Goal: Find specific page/section: Find specific page/section

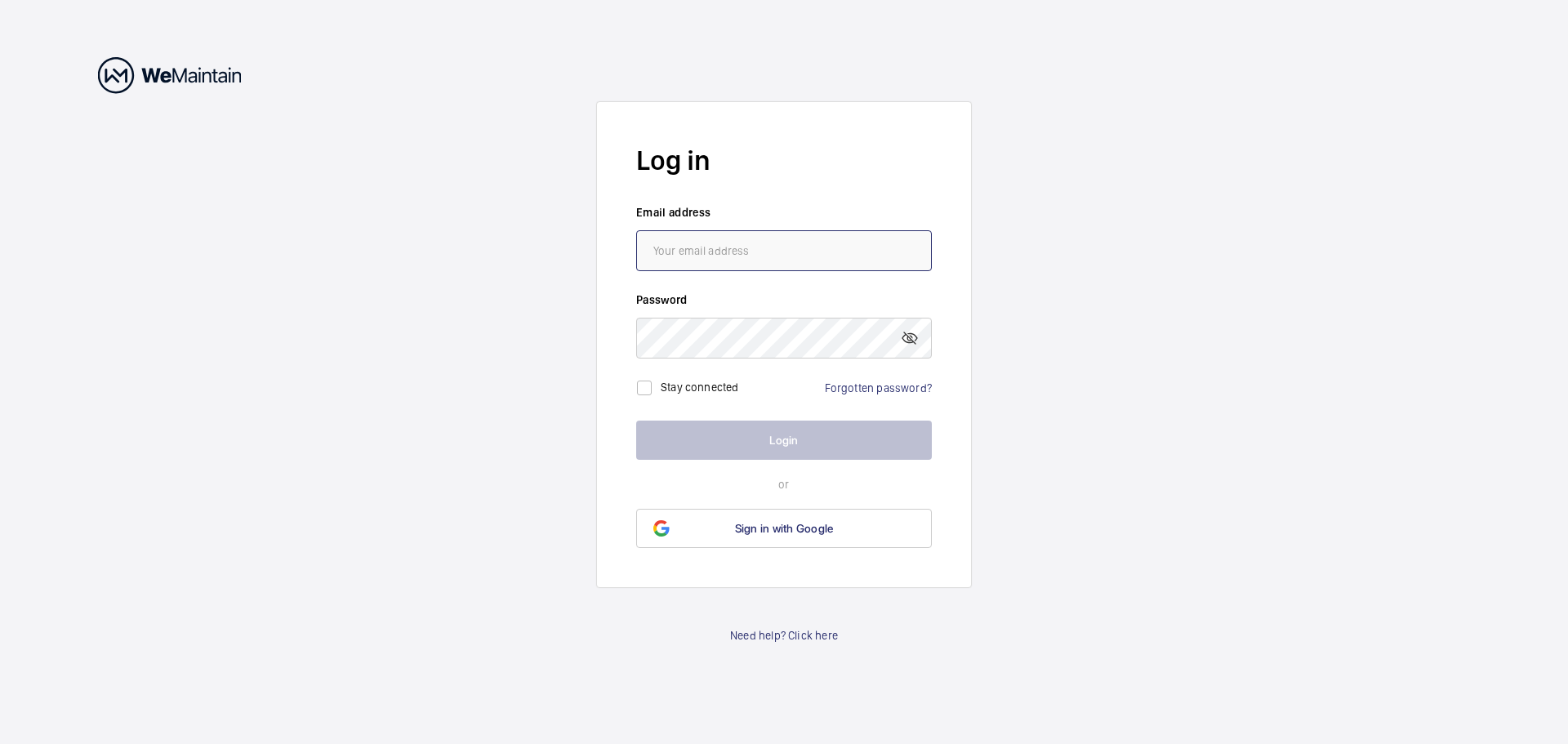
type input "[EMAIL_ADDRESS][PERSON_NAME][DOMAIN_NAME]"
click at [784, 444] on button "Login" at bounding box center [784, 440] width 296 height 39
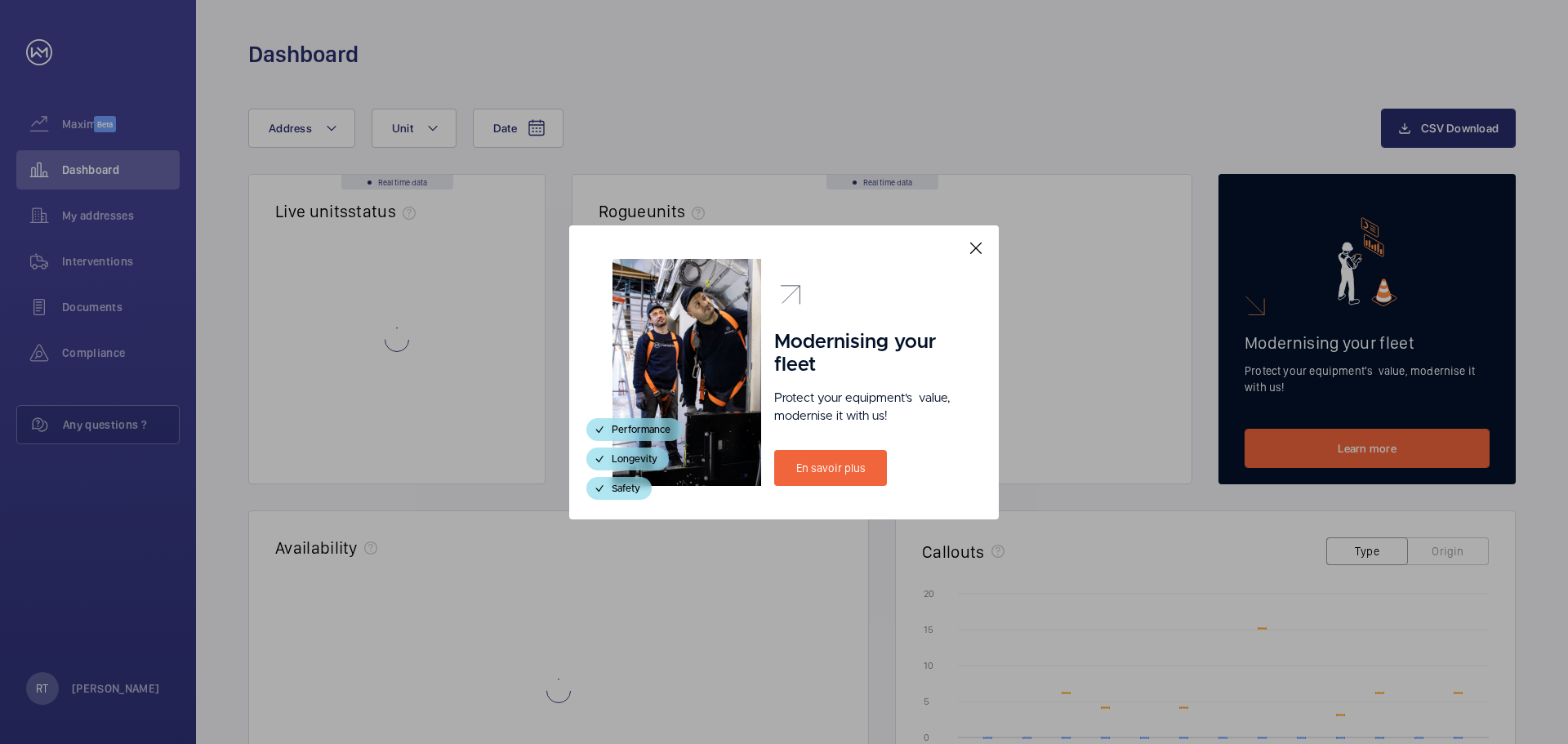
click at [755, 427] on div at bounding box center [687, 372] width 149 height 227
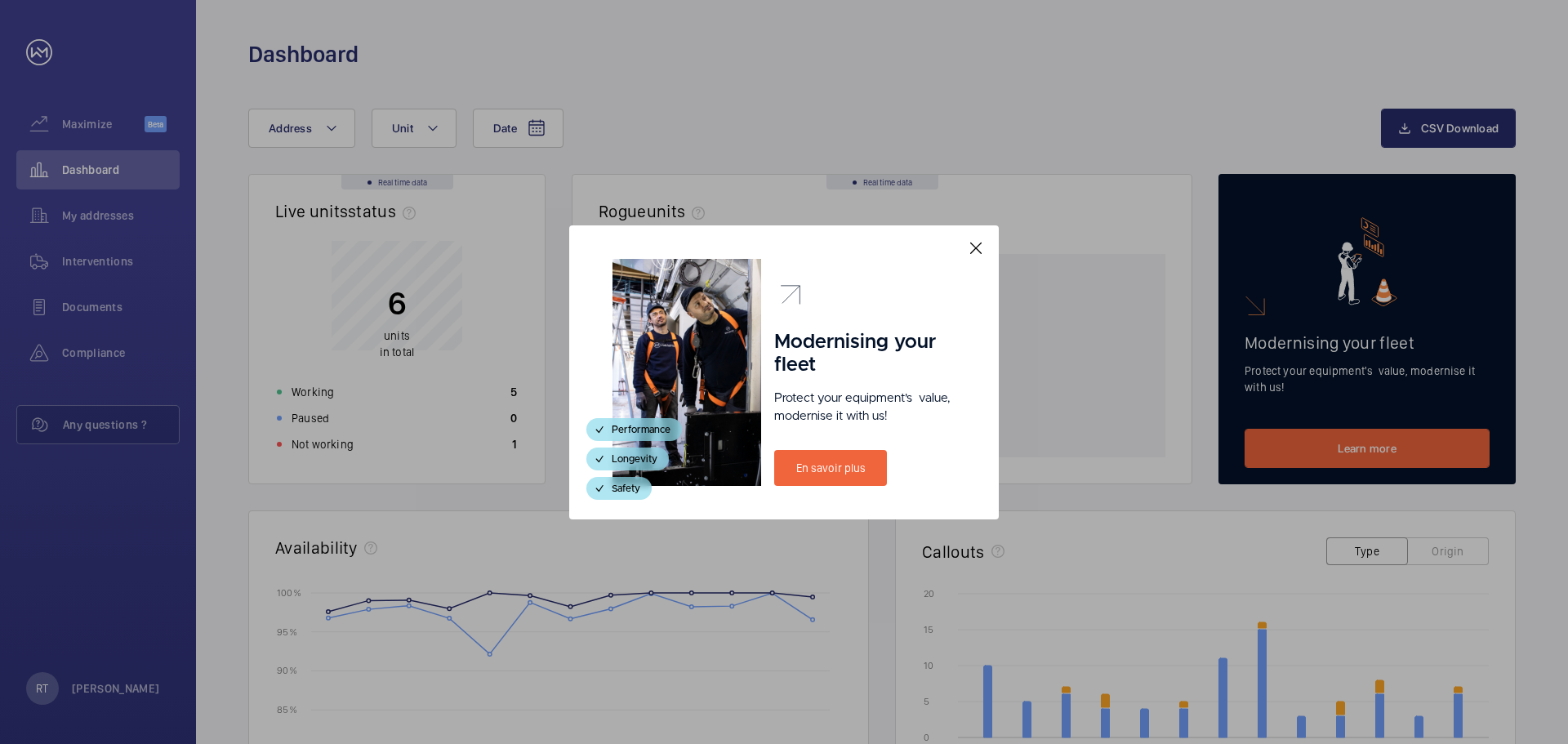
click at [973, 246] on mat-icon at bounding box center [976, 248] width 19 height 19
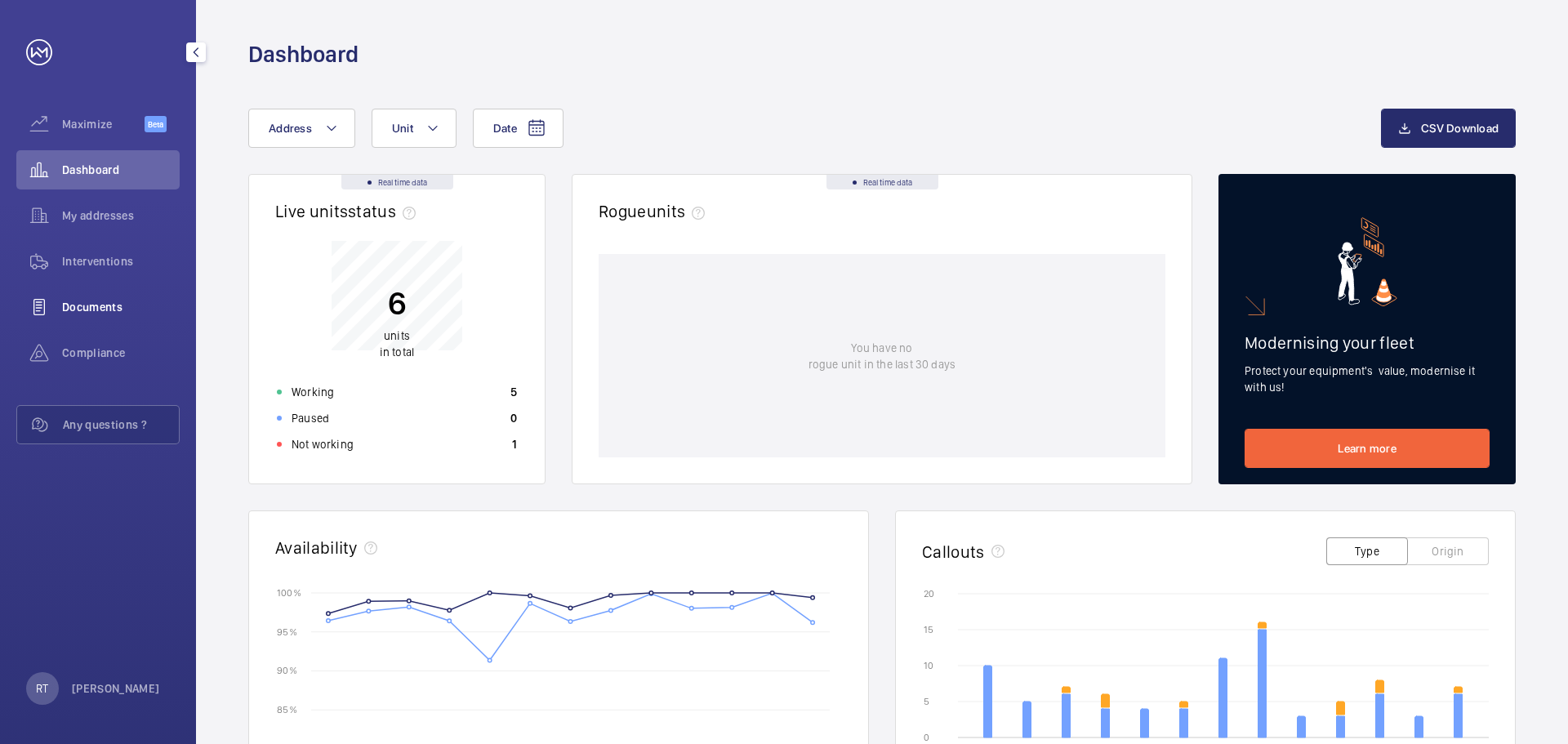
click at [96, 302] on span "Documents" at bounding box center [121, 307] width 117 height 16
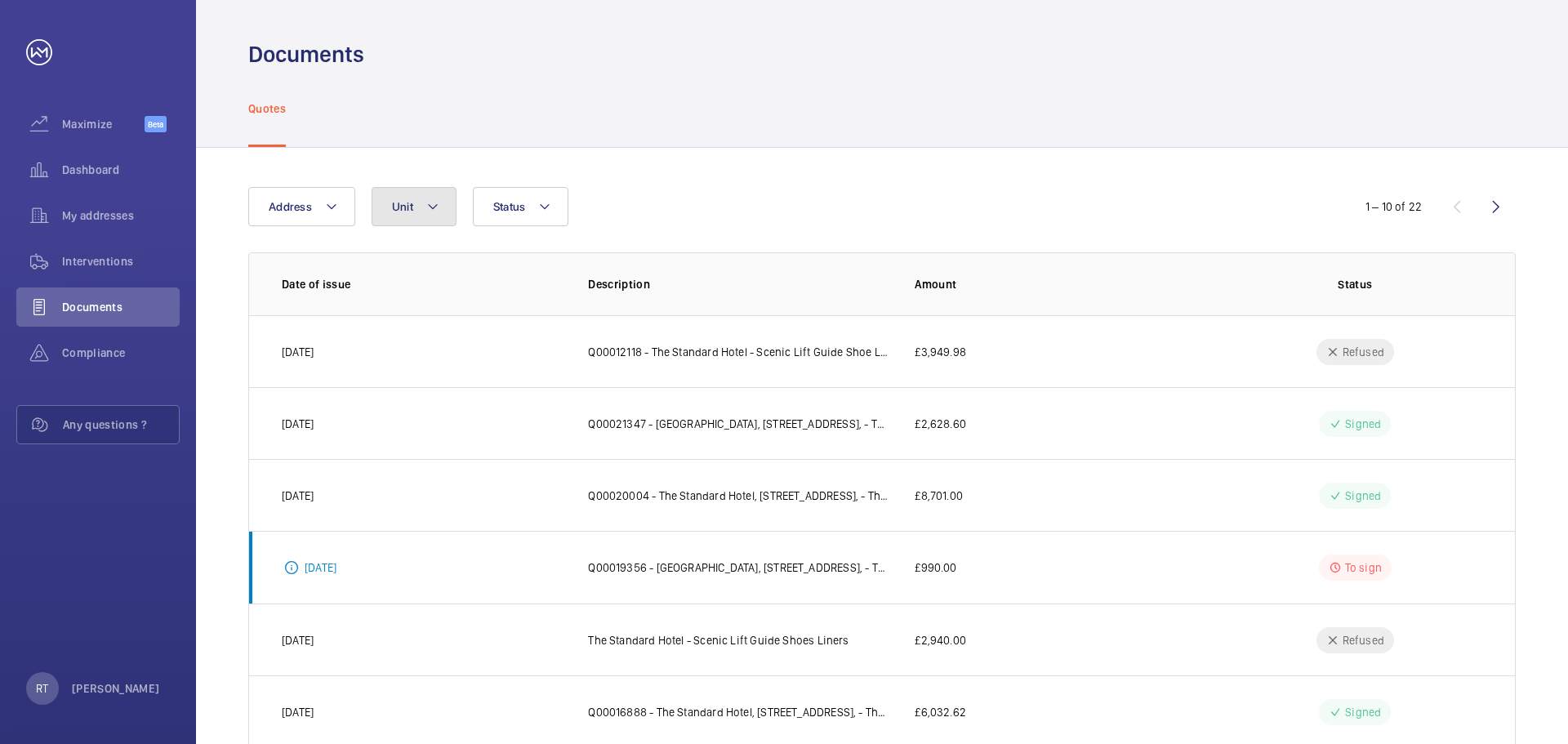
click at [430, 203] on mat-icon at bounding box center [433, 207] width 13 height 19
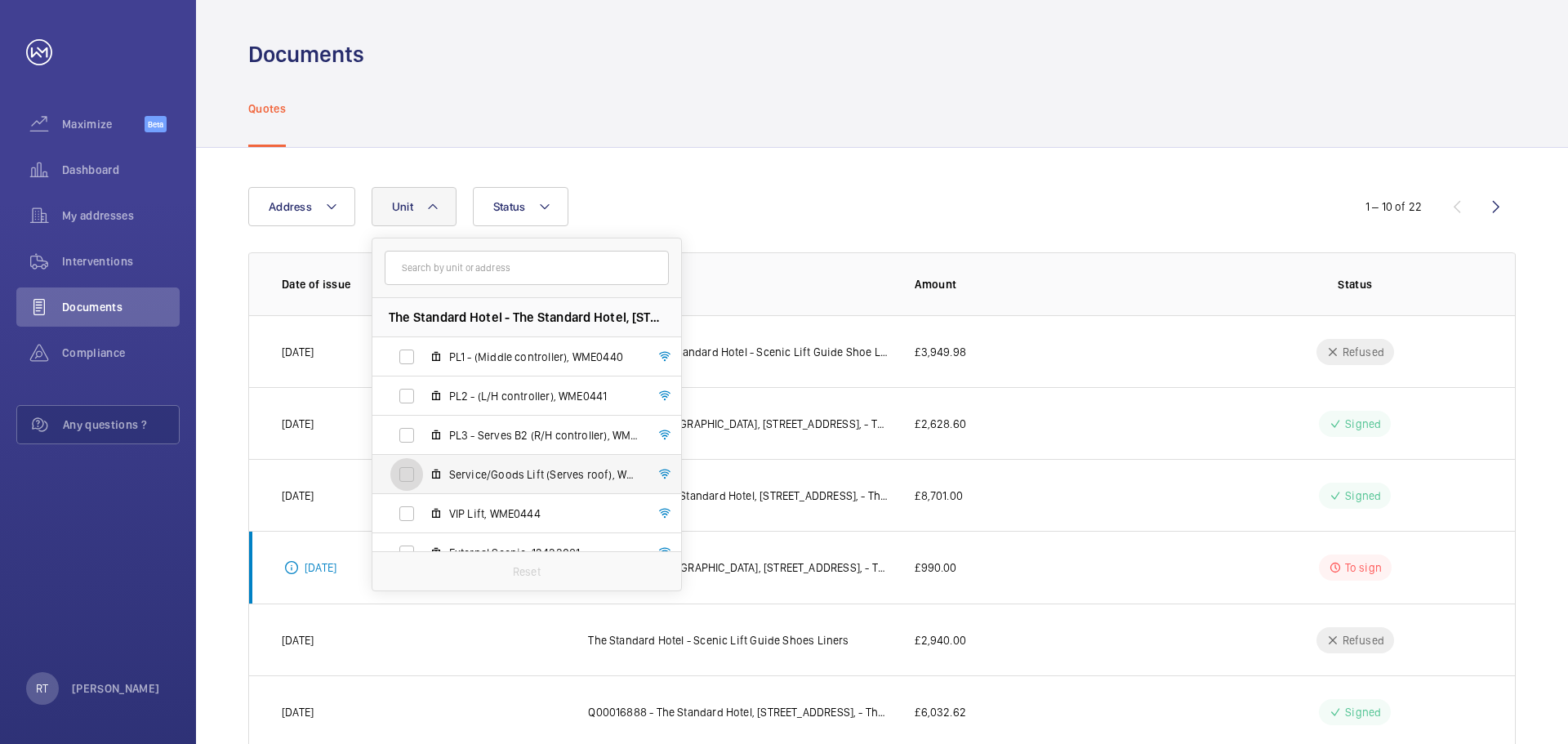
click at [401, 474] on input "Service/Goods Lift (Serves roof), WME0443" at bounding box center [406, 475] width 33 height 33
checkbox input "true"
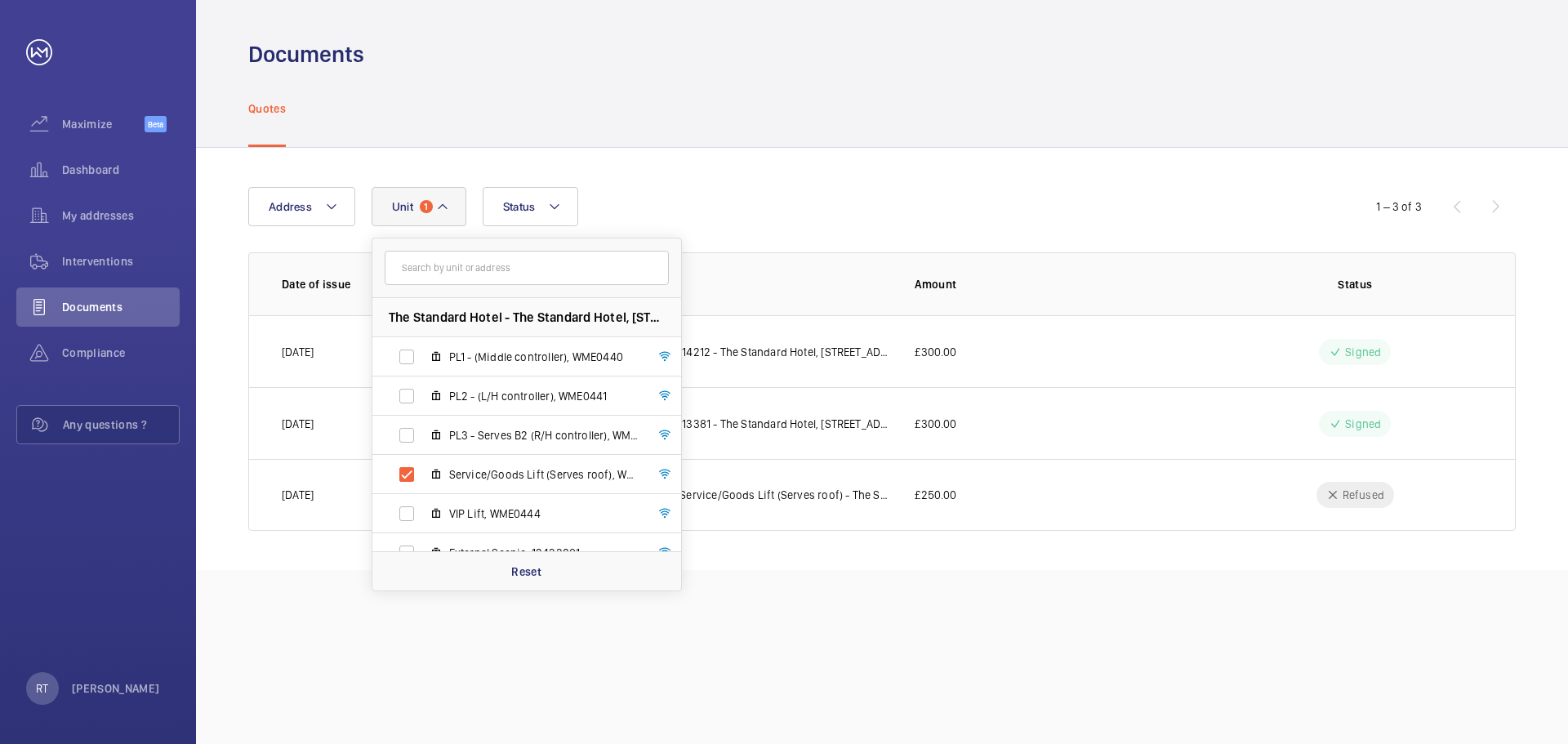
click at [1136, 571] on div "Documents Quotes Address Unit 1 The Standard Hotel - [GEOGRAPHIC_DATA], [STREET…" at bounding box center [882, 372] width 1372 height 744
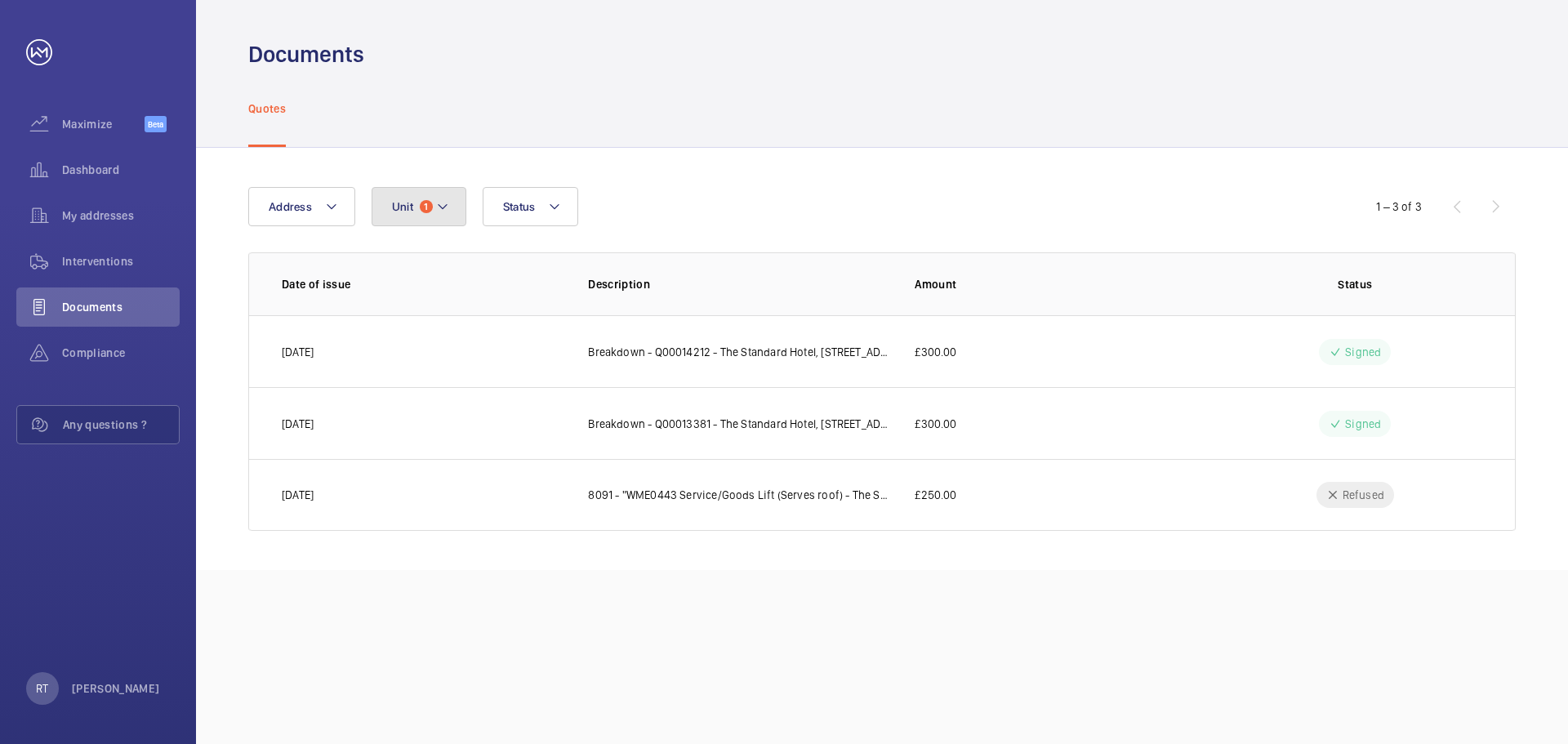
click at [436, 203] on mat-icon at bounding box center [443, 207] width 13 height 19
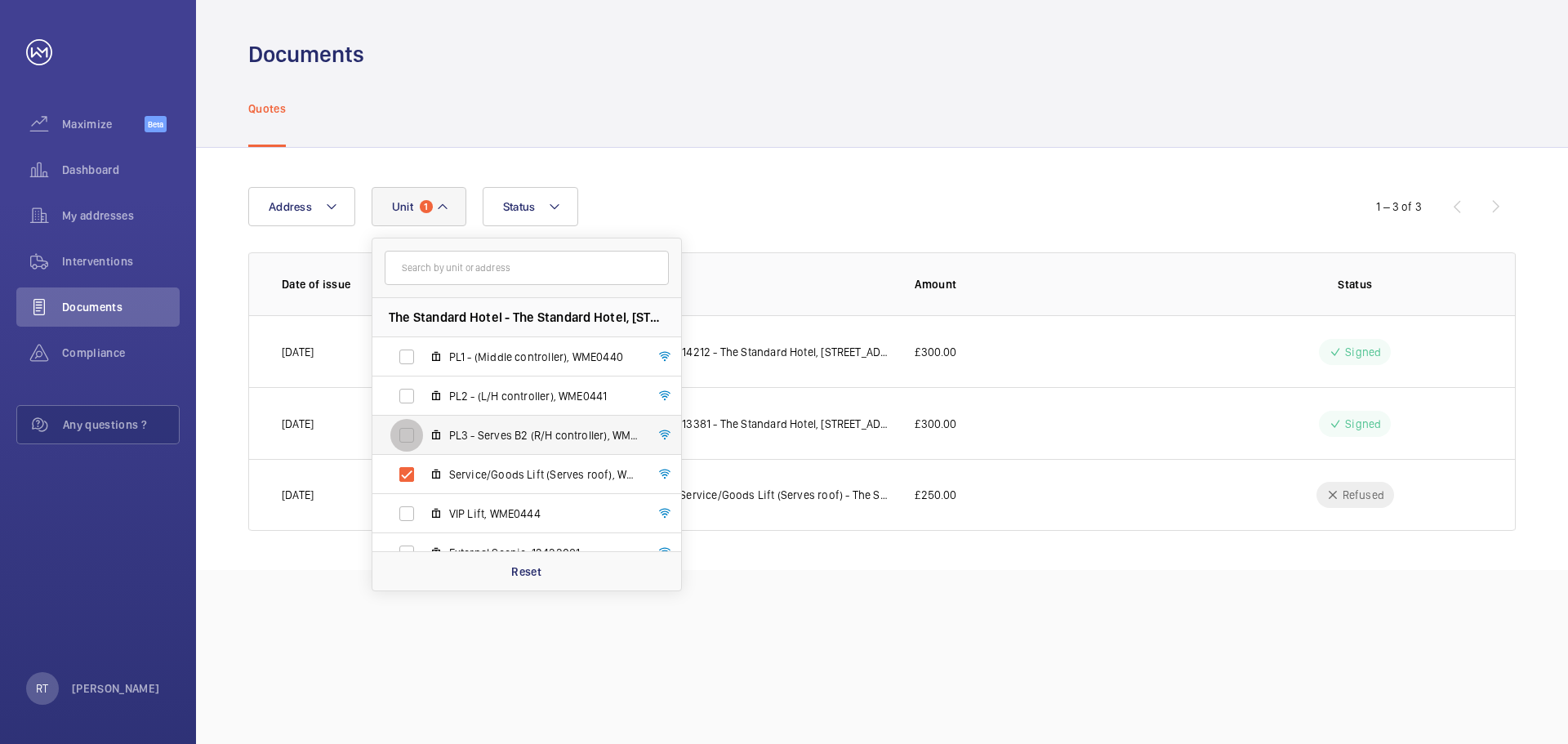
click at [406, 428] on input "PL3 - Serves B2 (R/H controller), WME0442" at bounding box center [406, 435] width 33 height 33
checkbox input "true"
click at [406, 400] on input "PL2 - (L/H controller), WME0441" at bounding box center [406, 396] width 33 height 33
checkbox input "true"
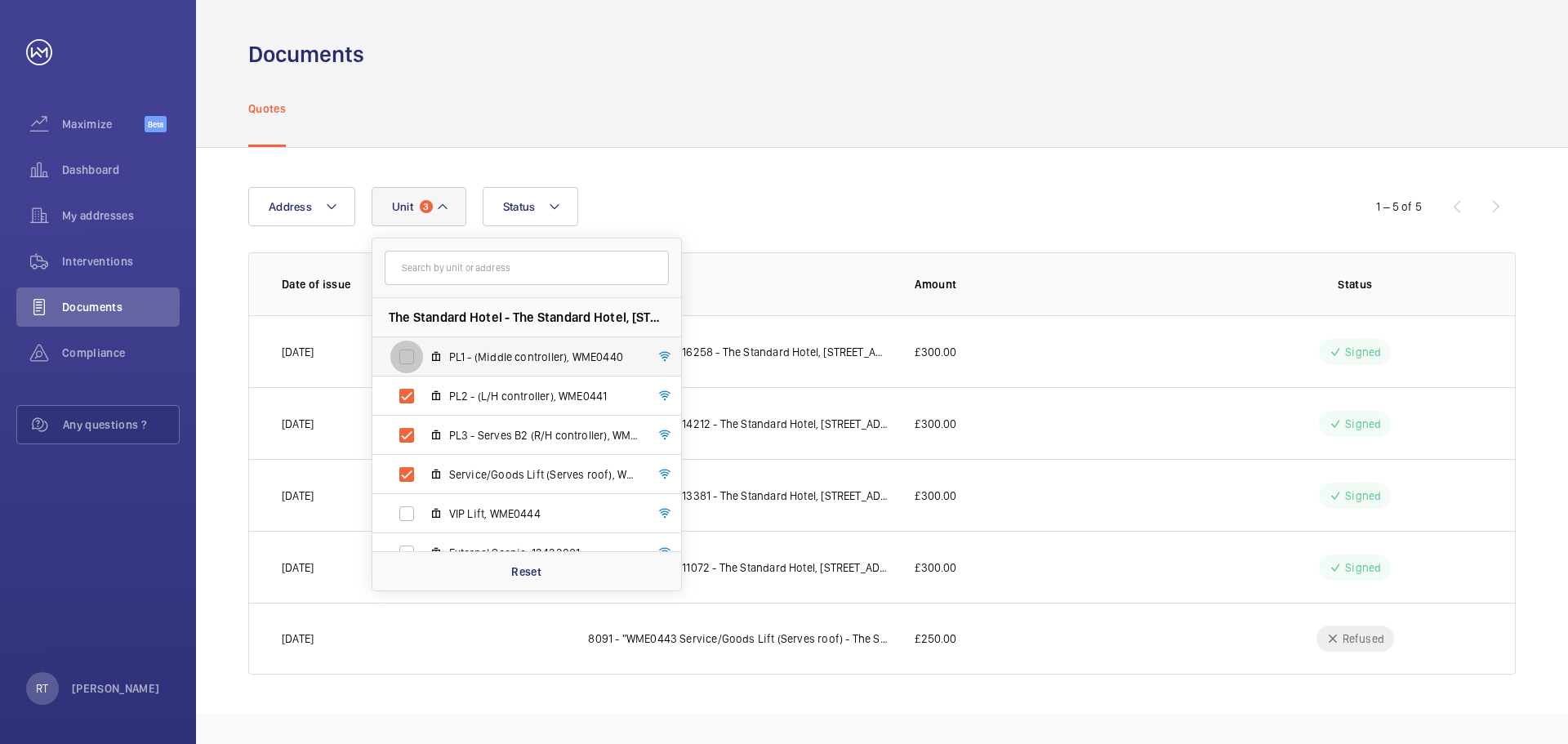
click at [414, 360] on input "PL1 - (Middle controller), WME0440" at bounding box center [406, 358] width 33 height 33
checkbox input "true"
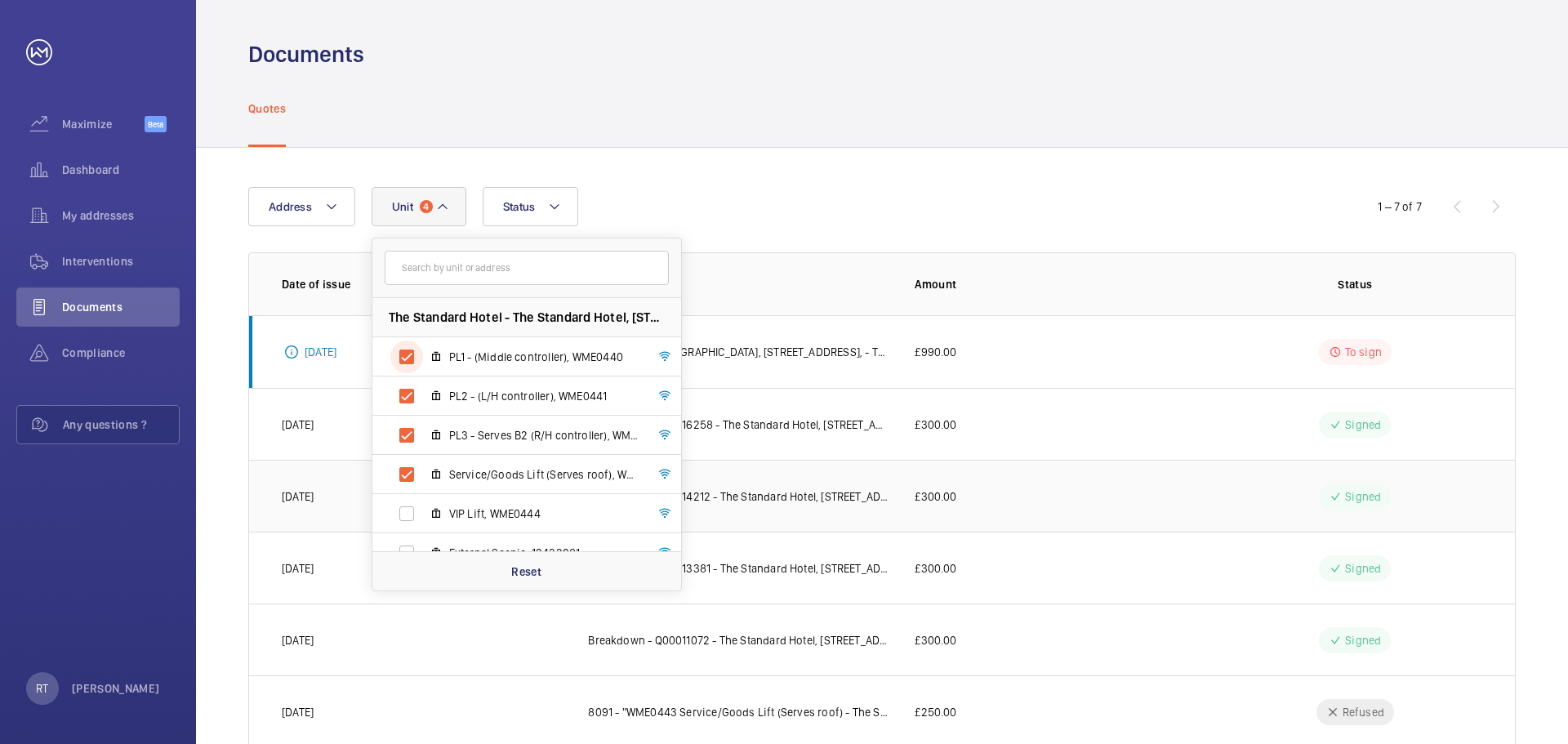
scroll to position [114, 0]
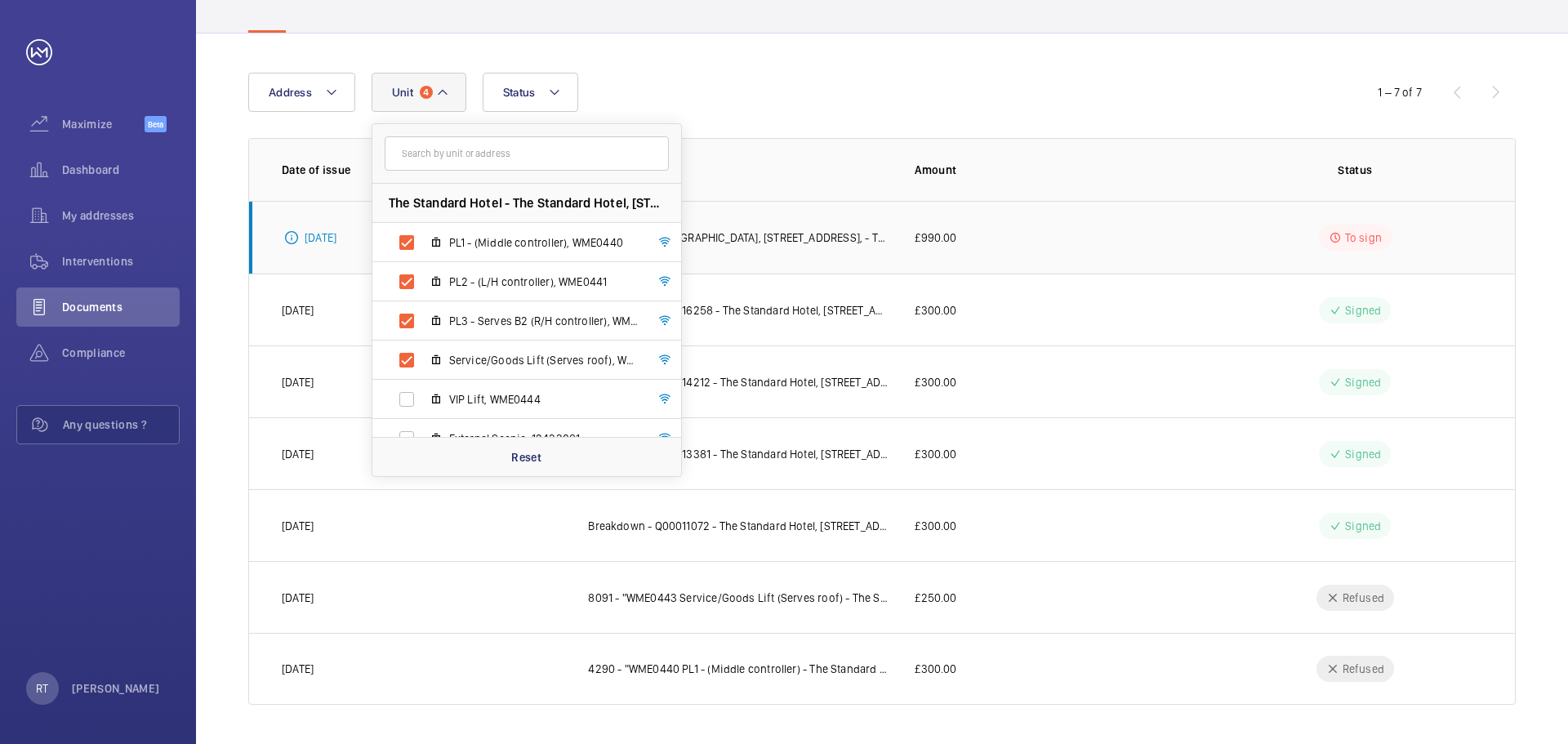
click at [763, 250] on td "Q00019356 - [GEOGRAPHIC_DATA], [STREET_ADDRESS], - The Standard Hotel - [PERSON…" at bounding box center [725, 237] width 327 height 73
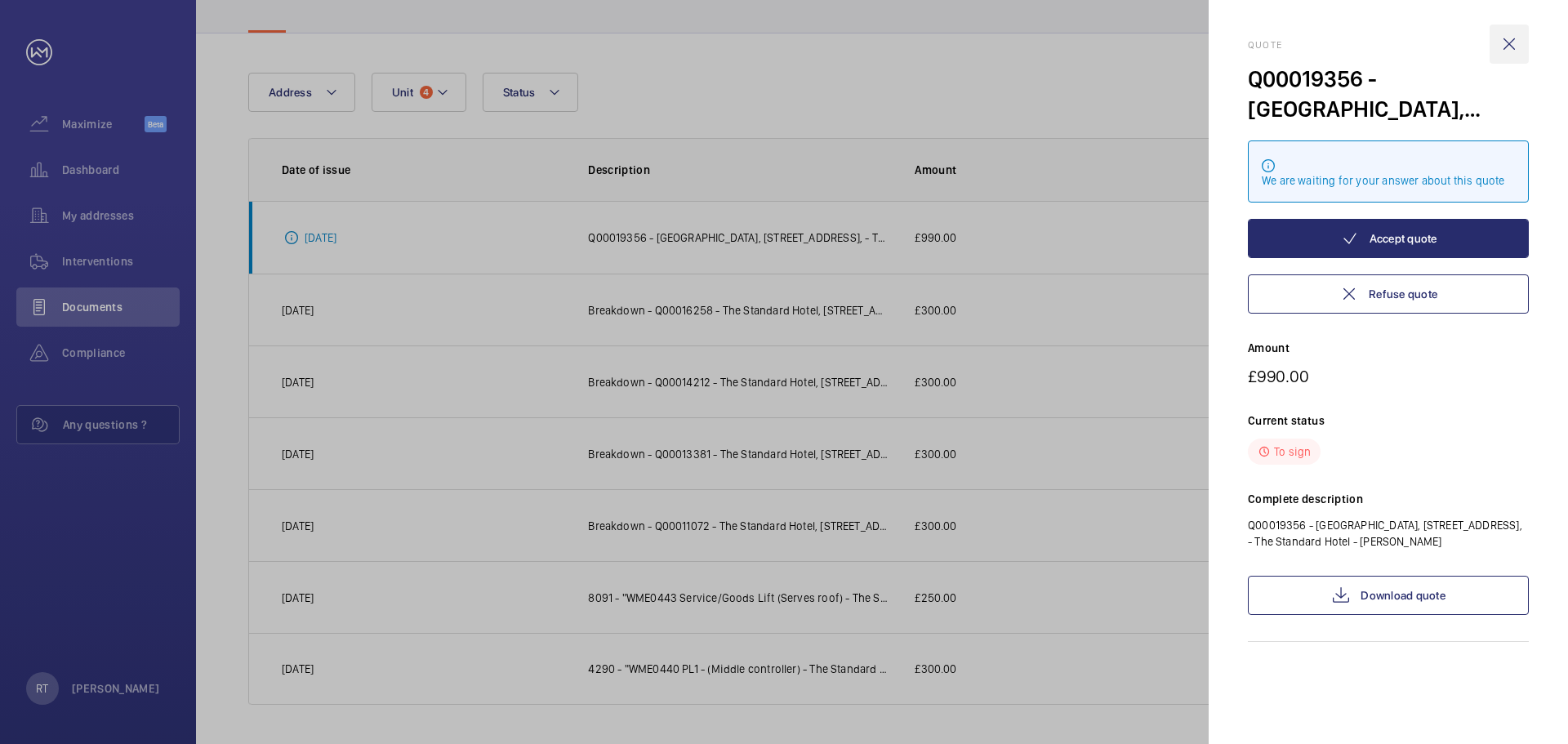
click at [1514, 35] on wm-front-icon-button at bounding box center [1509, 44] width 39 height 39
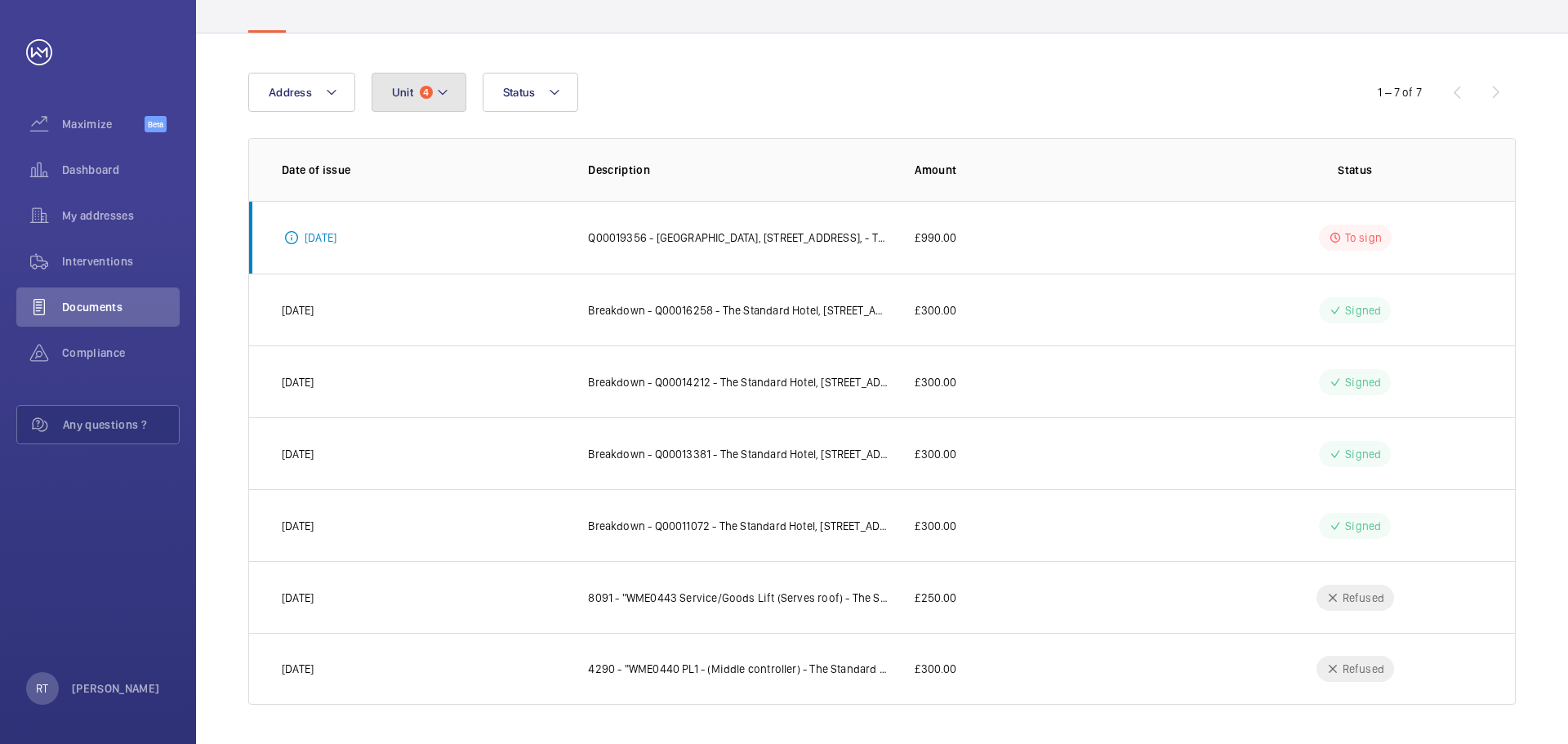
click at [421, 99] on button "Unit 4" at bounding box center [419, 92] width 95 height 39
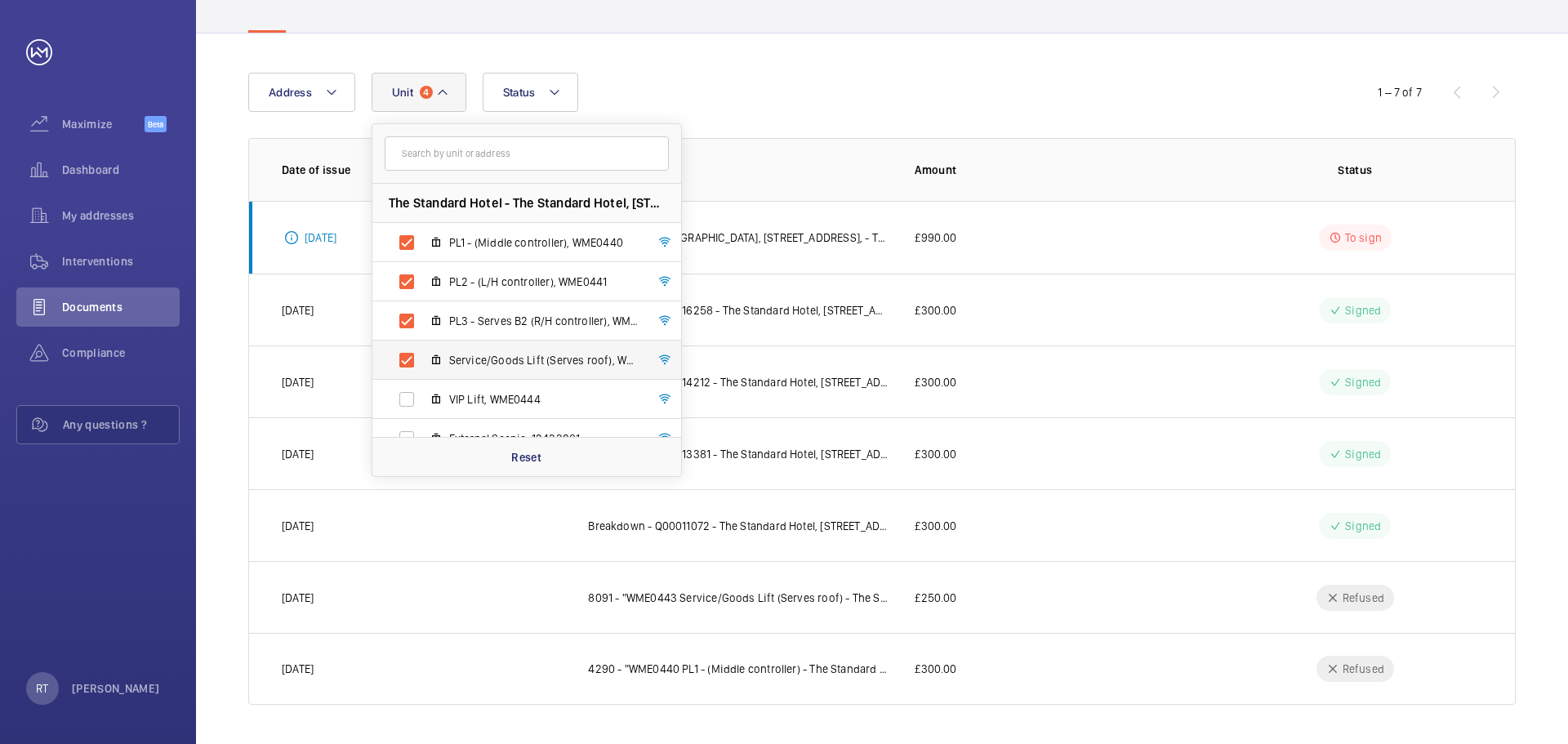
scroll to position [21, 0]
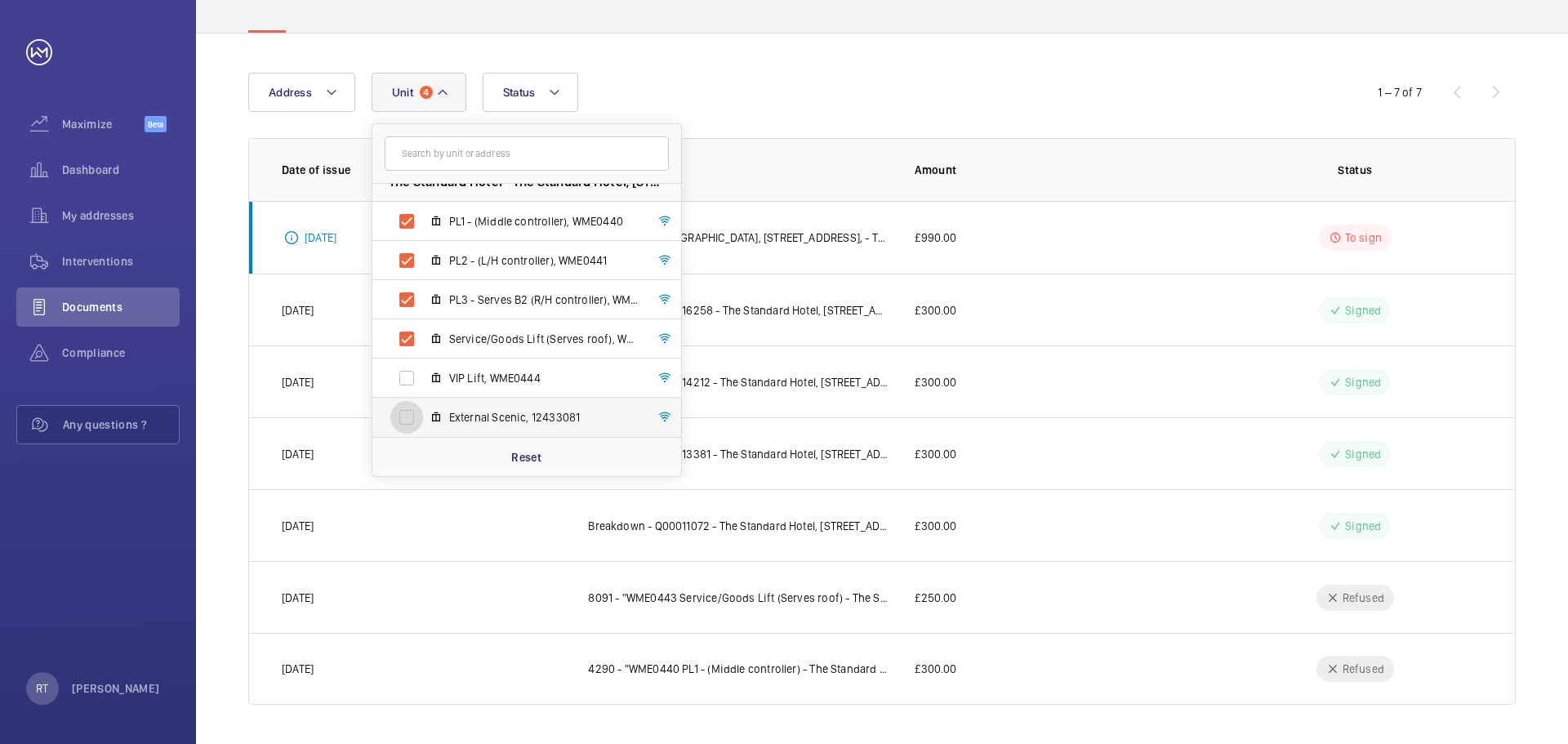
click at [406, 413] on input "External Scenic, 12433081" at bounding box center [406, 417] width 33 height 33
checkbox input "true"
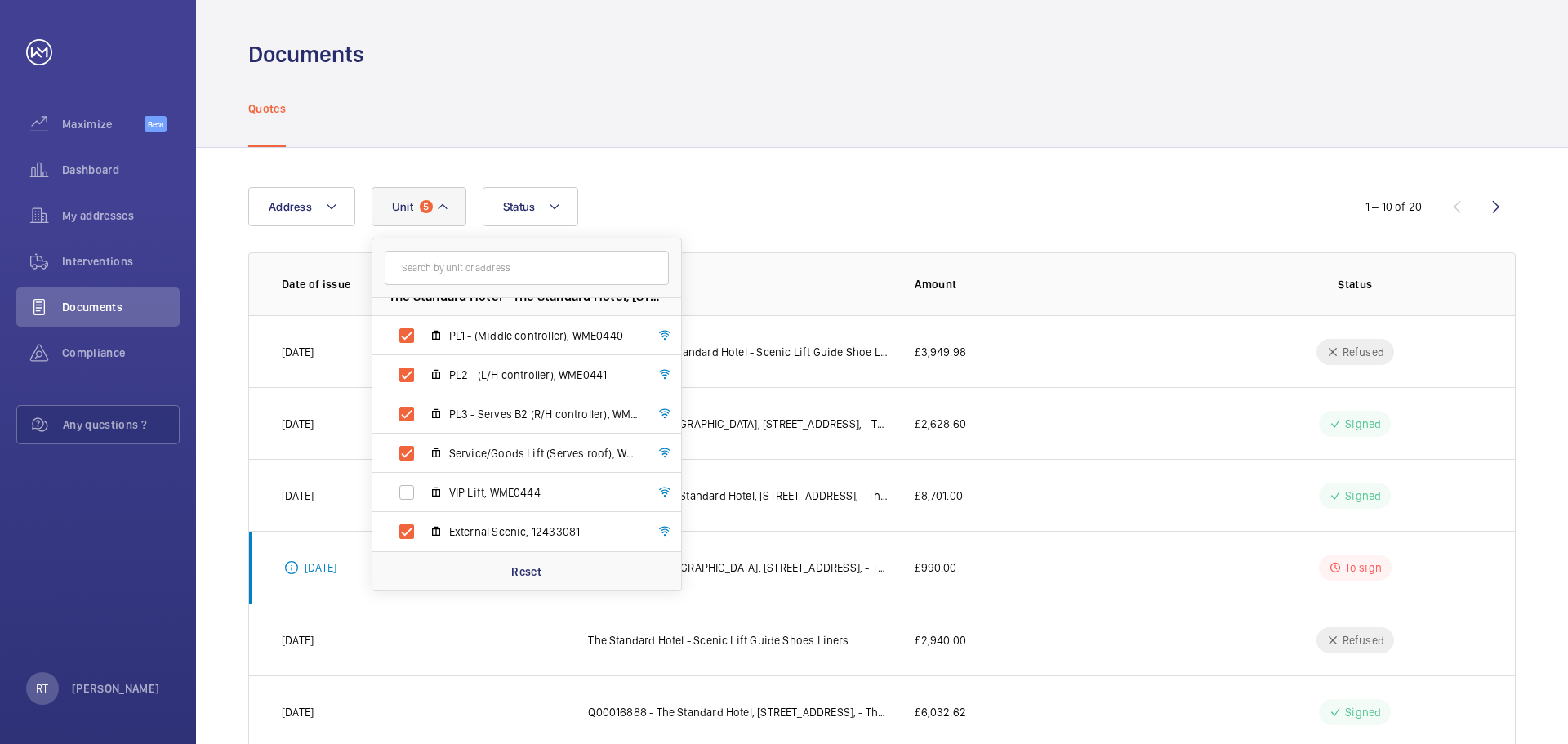
click at [782, 188] on div "Address Unit 5 The Standard Hotel - [GEOGRAPHIC_DATA], [STREET_ADDRESS] - (Midd…" at bounding box center [882, 611] width 1372 height 927
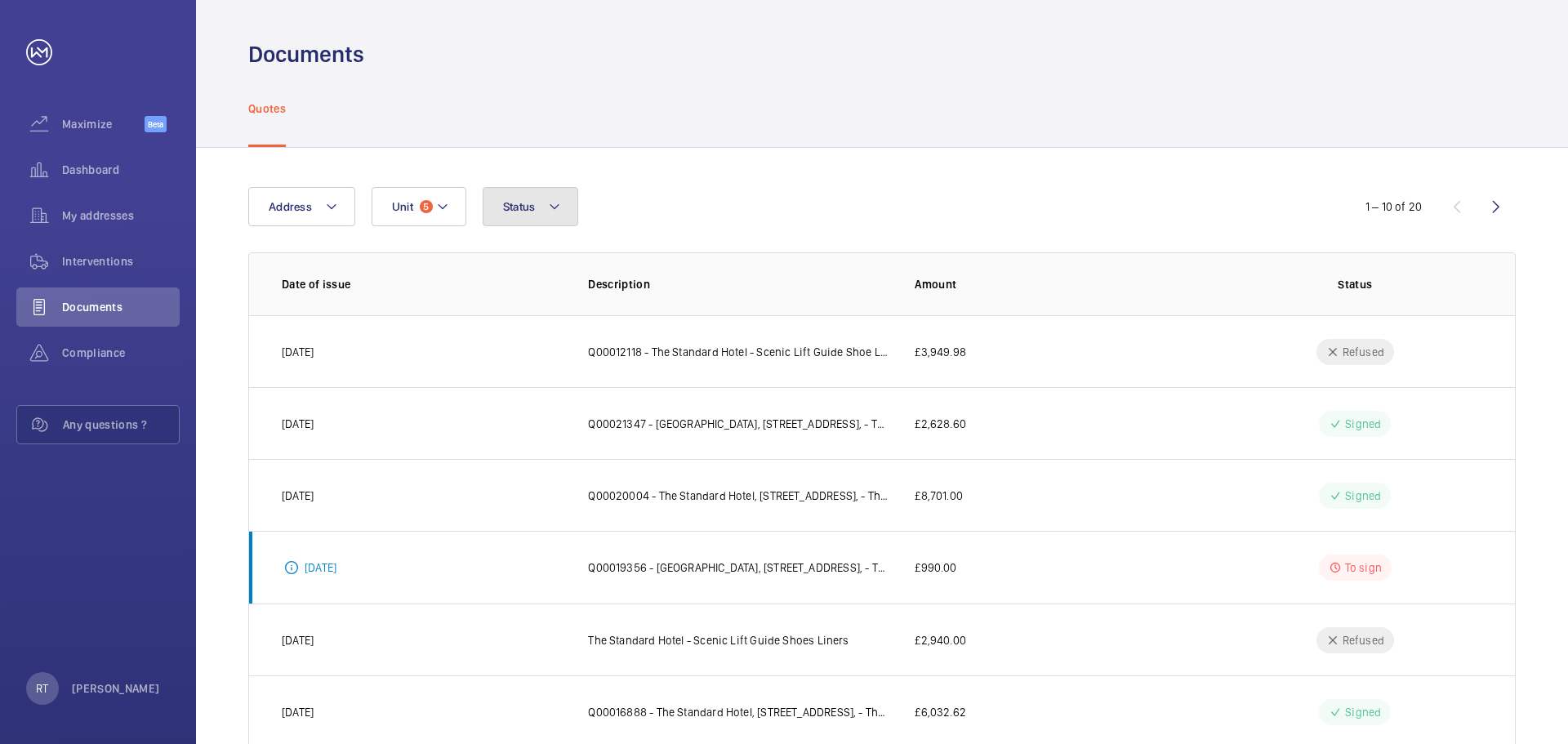
click at [525, 202] on span "Status" at bounding box center [520, 207] width 33 height 13
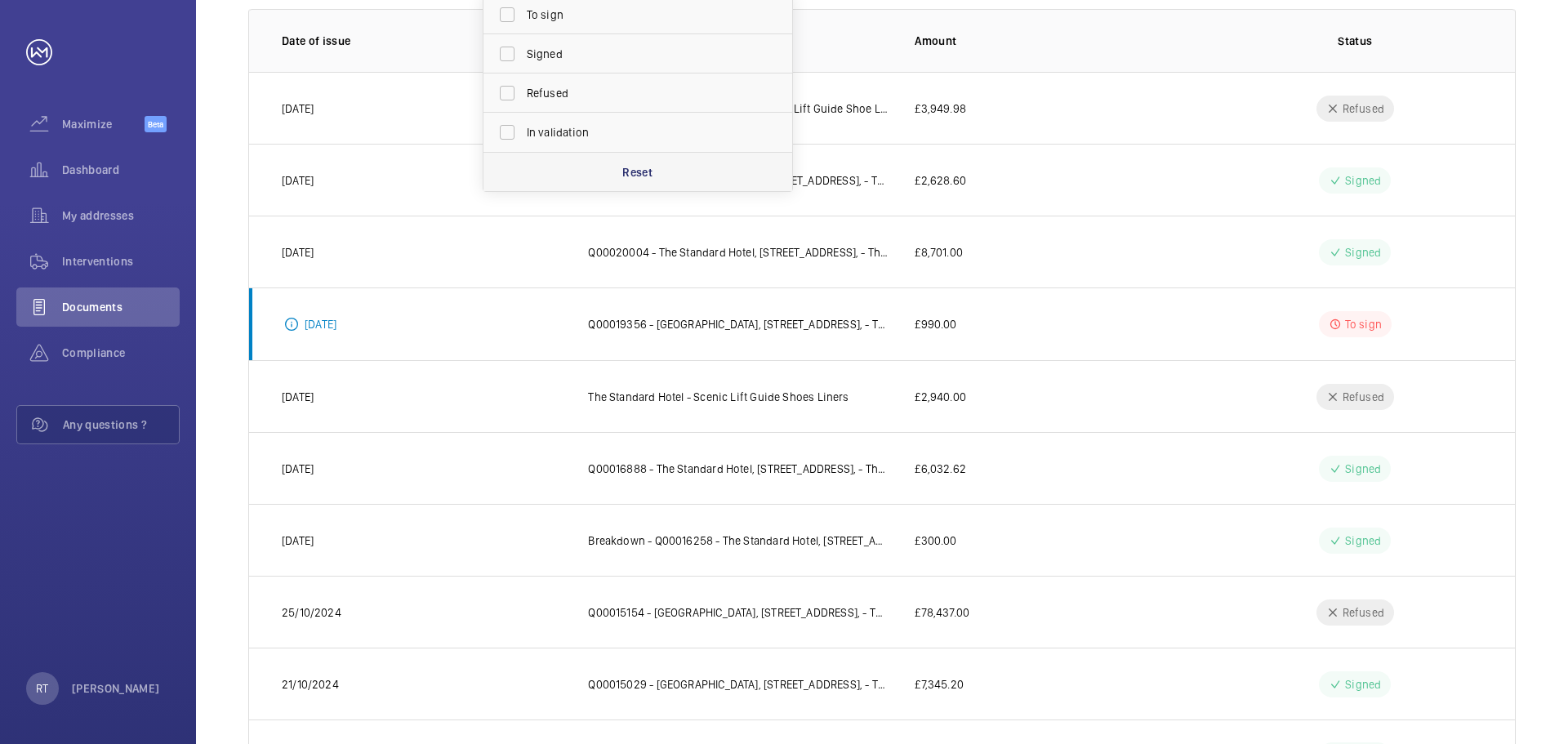
scroll to position [163, 0]
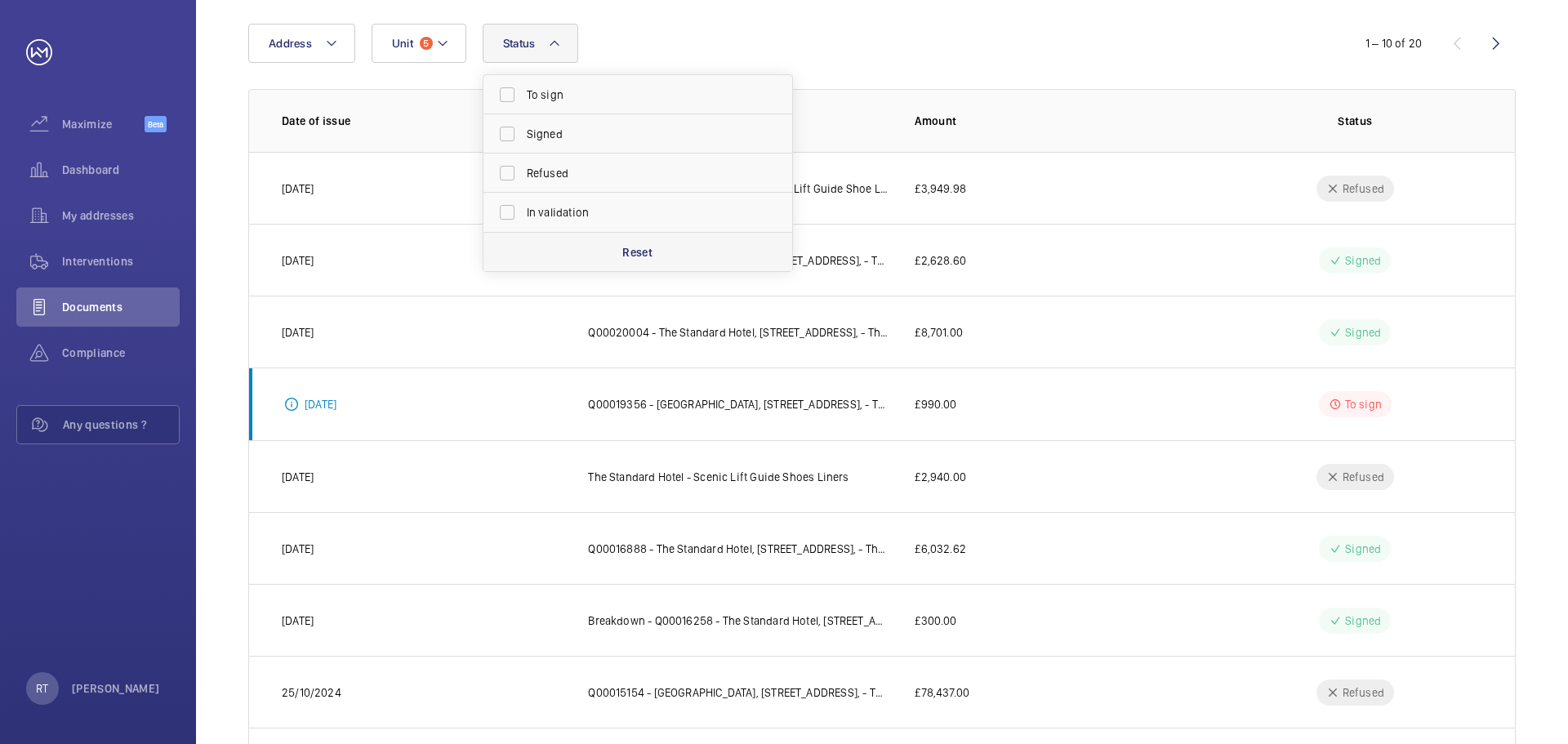
click at [649, 245] on p "Reset" at bounding box center [637, 252] width 30 height 16
click at [417, 62] on wm-front-table "Address Unit 5 Status To sign Signed Refused In validation Reset 1 – 10 of 20 D…" at bounding box center [881, 448] width 1267 height 848
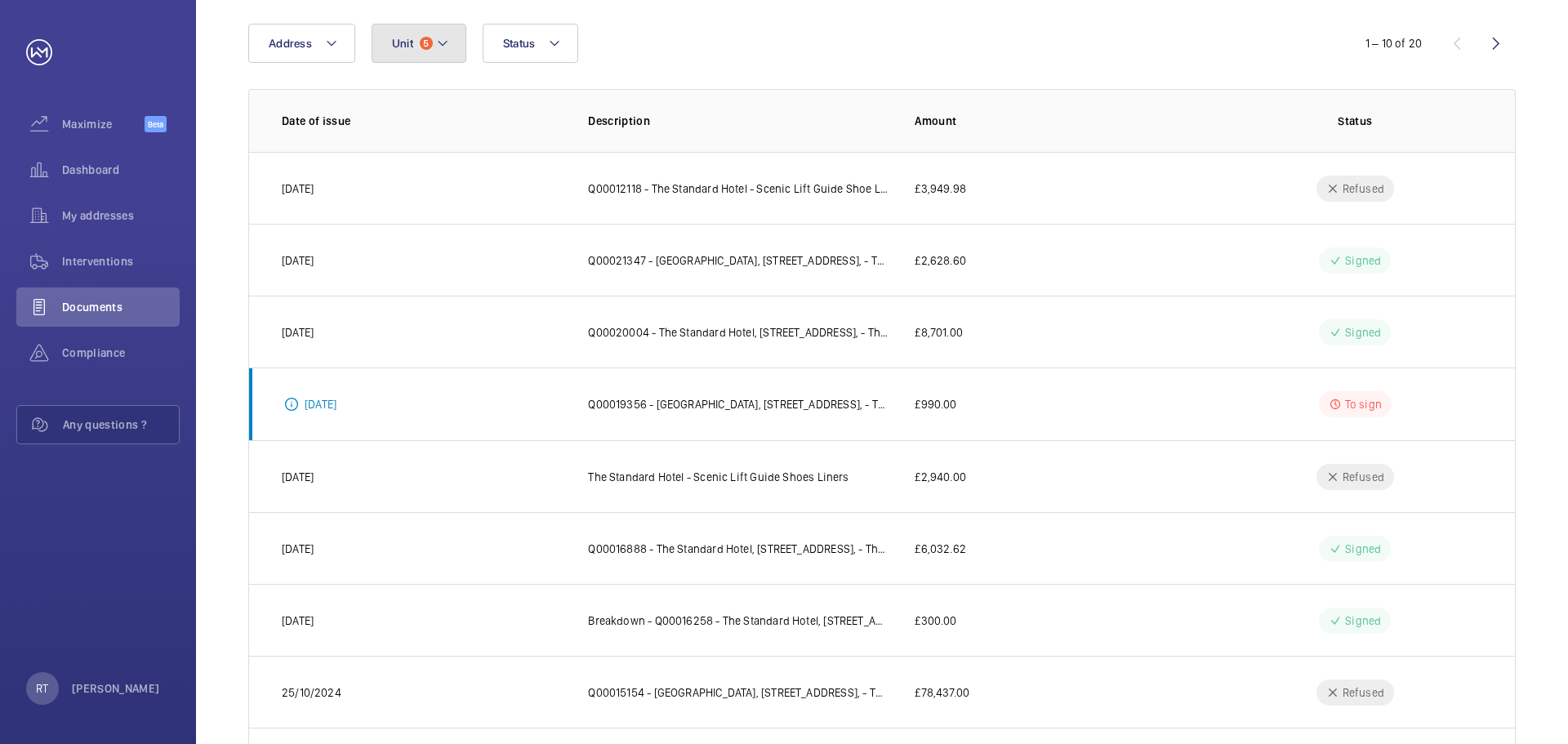
click at [423, 45] on span "5" at bounding box center [427, 43] width 13 height 13
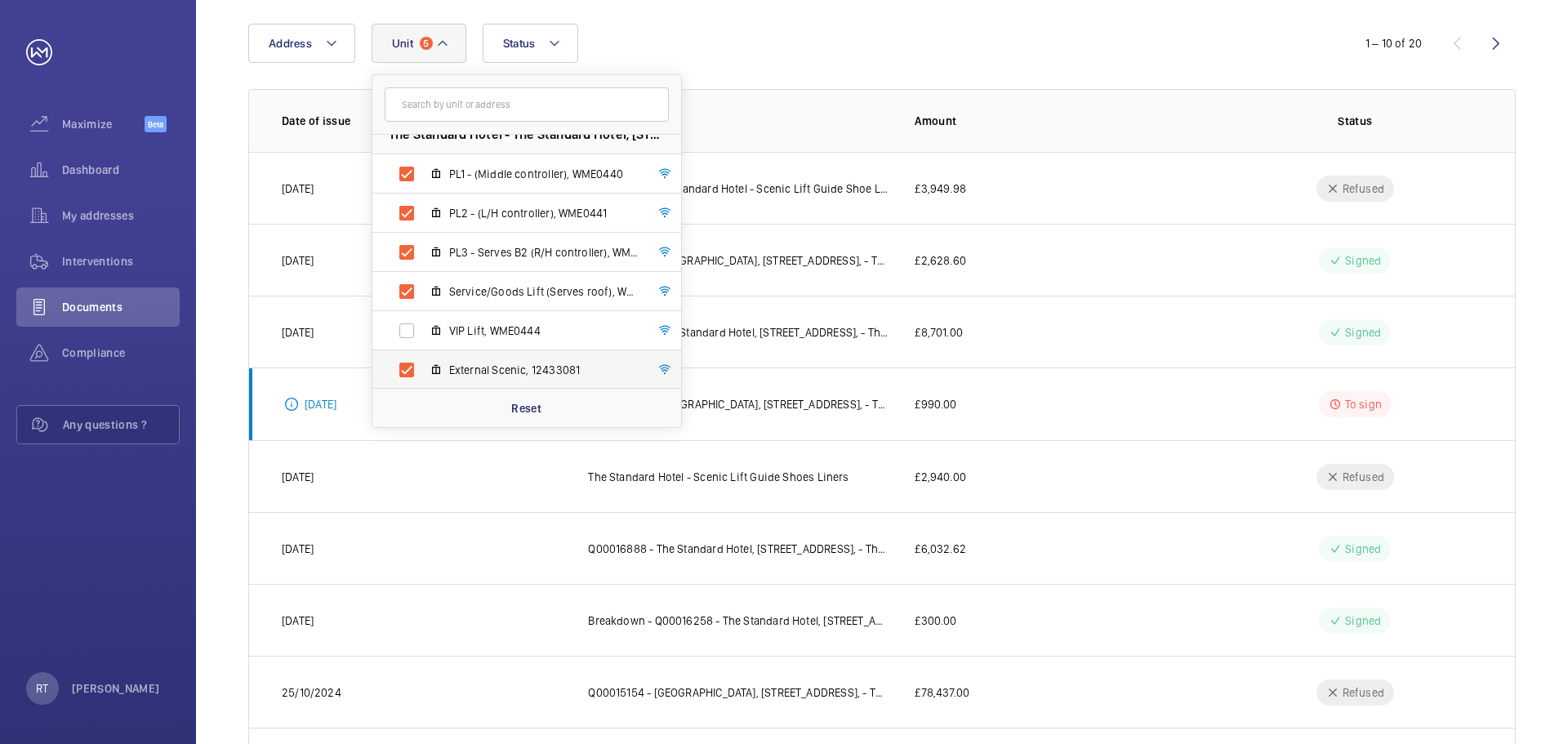
scroll to position [21, 0]
click at [521, 396] on div "Reset" at bounding box center [527, 408] width 308 height 39
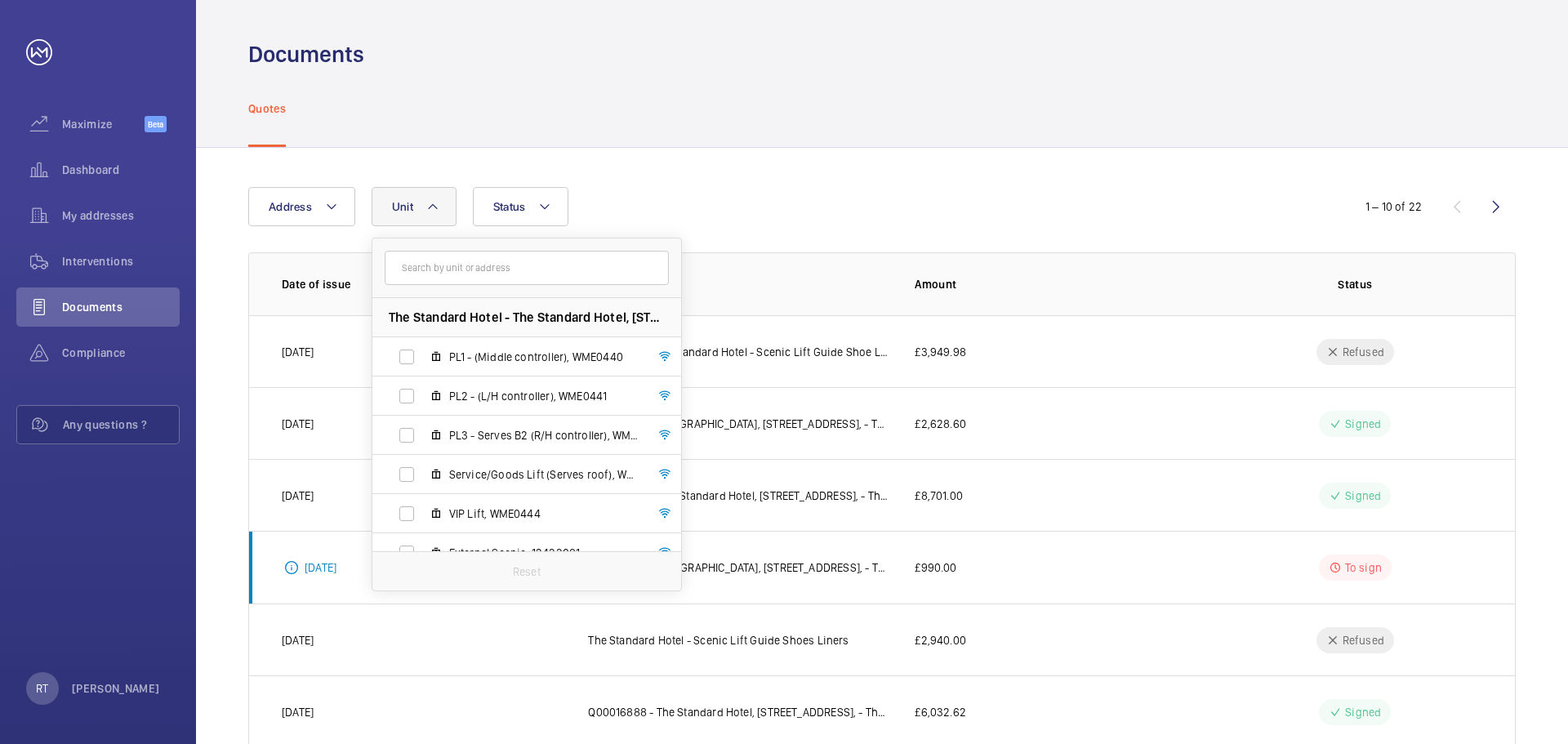
click at [782, 78] on div "Quotes" at bounding box center [881, 108] width 1267 height 78
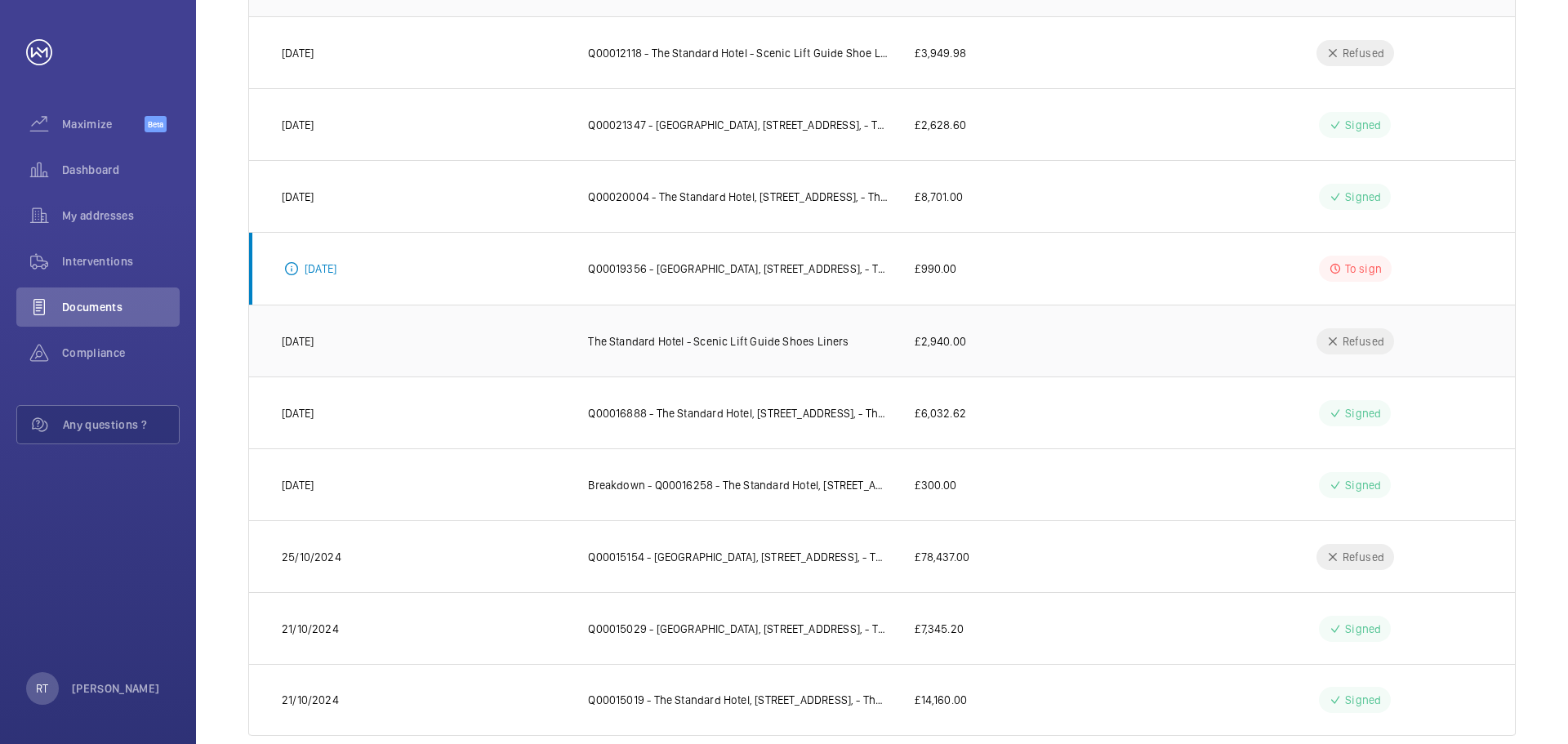
scroll to position [330, 0]
